Goal: Information Seeking & Learning: Learn about a topic

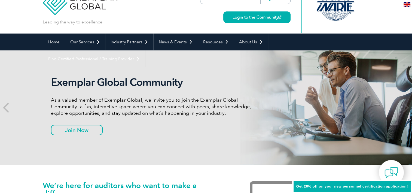
scroll to position [27, 0]
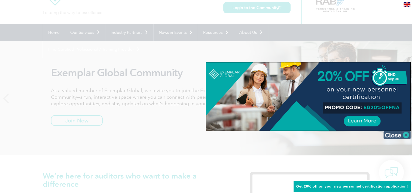
click at [408, 134] on img at bounding box center [396, 135] width 27 height 8
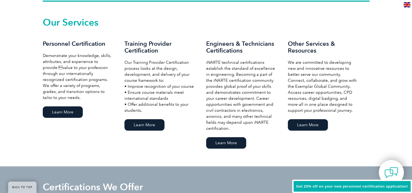
scroll to position [381, 0]
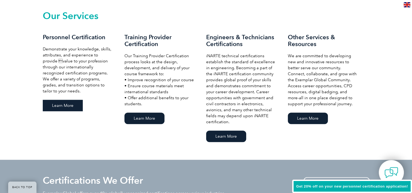
click at [75, 111] on link "Learn More" at bounding box center [63, 105] width 40 height 11
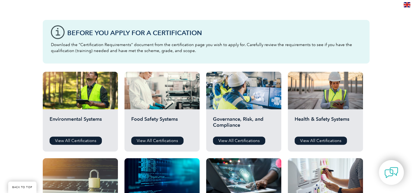
scroll to position [136, 0]
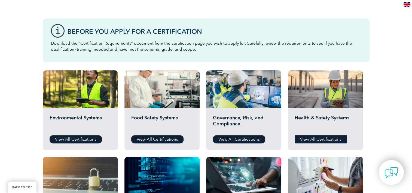
click at [322, 137] on link "View All Certifications" at bounding box center [321, 139] width 52 height 8
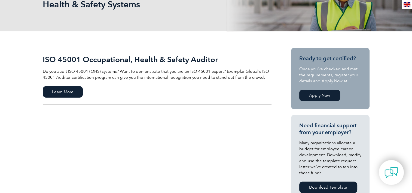
scroll to position [27, 0]
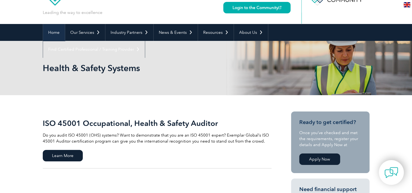
click at [59, 34] on link "Home" at bounding box center [54, 32] width 22 height 17
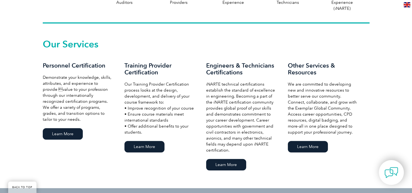
scroll to position [381, 0]
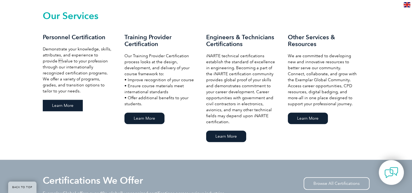
click at [73, 109] on link "Learn More" at bounding box center [63, 105] width 40 height 11
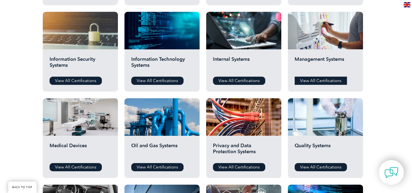
scroll to position [272, 0]
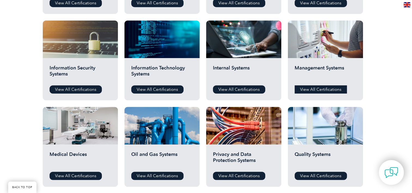
click at [321, 86] on link "View All Certifications" at bounding box center [321, 89] width 52 height 8
click at [248, 91] on link "View All Certifications" at bounding box center [239, 89] width 52 height 8
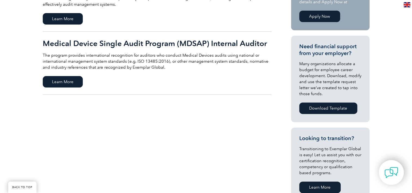
scroll to position [136, 0]
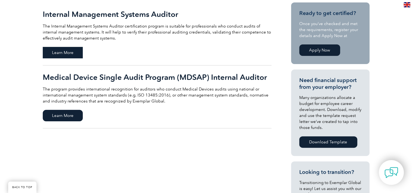
click at [74, 54] on span "Learn More" at bounding box center [63, 52] width 40 height 11
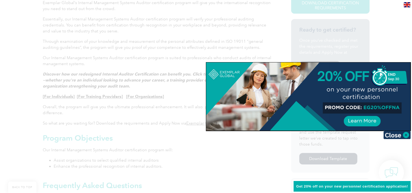
scroll to position [191, 0]
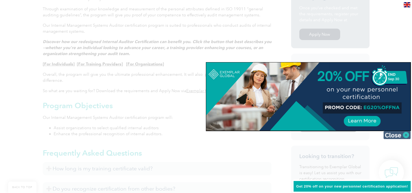
click at [405, 135] on img at bounding box center [396, 135] width 27 height 8
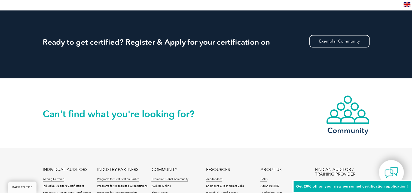
scroll to position [783, 0]
